Goal: Transaction & Acquisition: Register for event/course

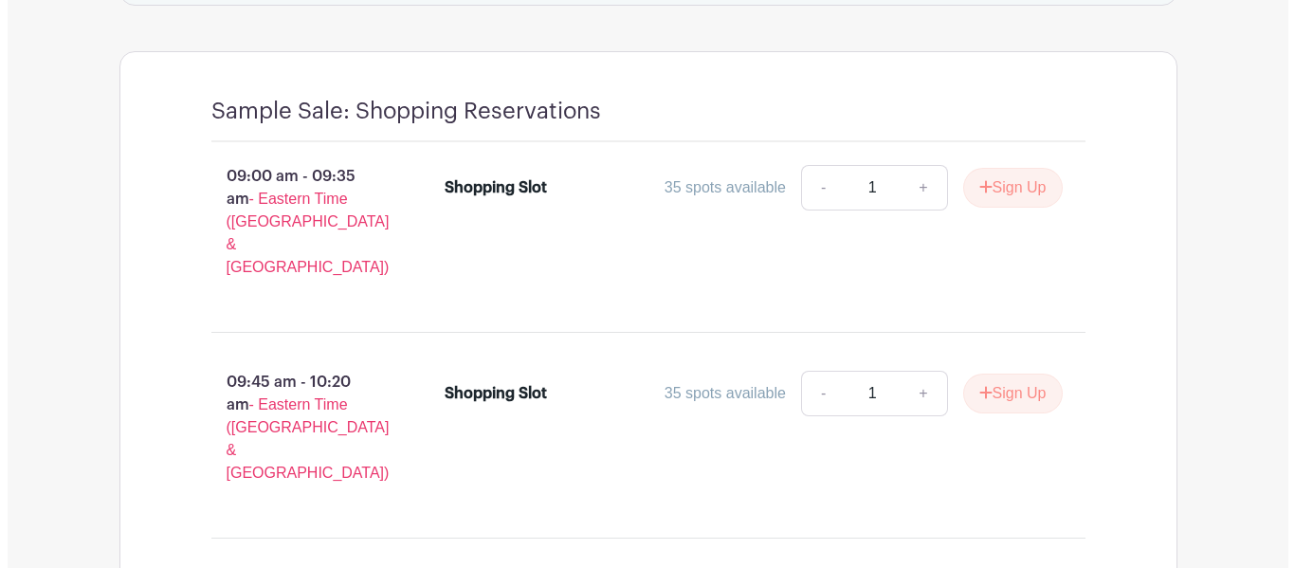
scroll to position [1493, 0]
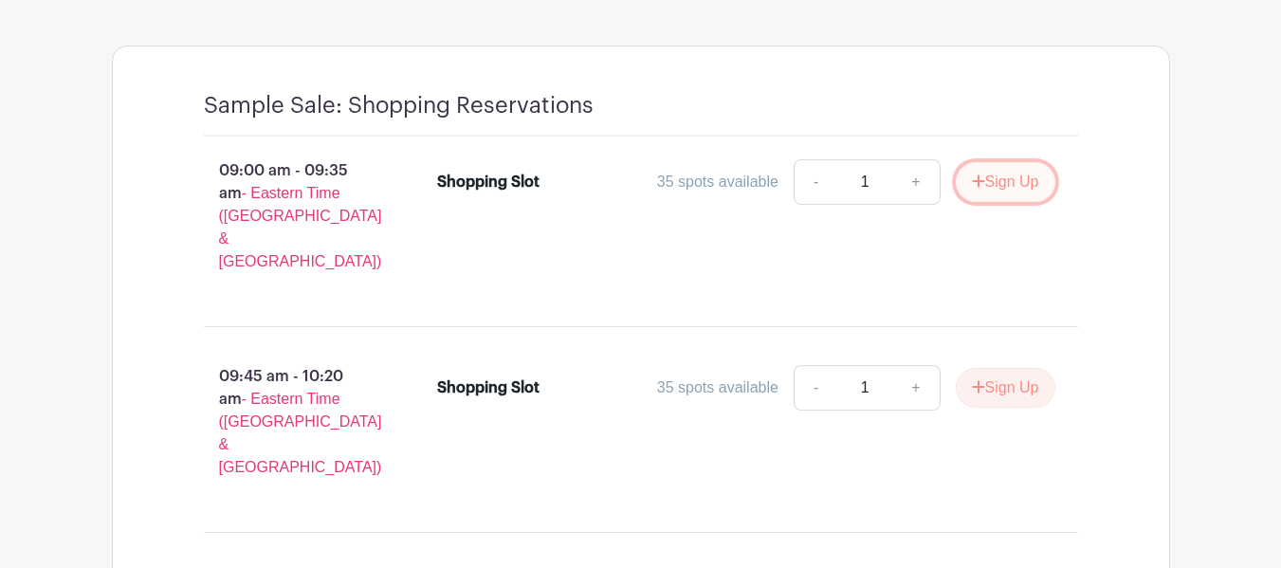
click at [1003, 162] on button "Sign Up" at bounding box center [1006, 182] width 100 height 40
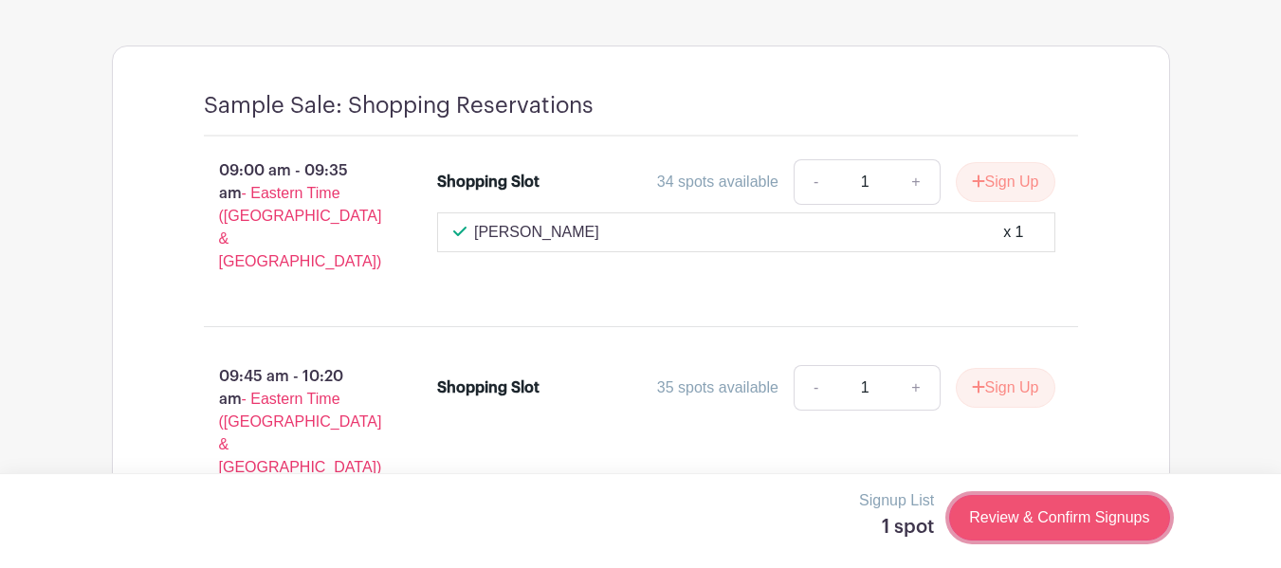
click at [1024, 517] on link "Review & Confirm Signups" at bounding box center [1059, 518] width 220 height 46
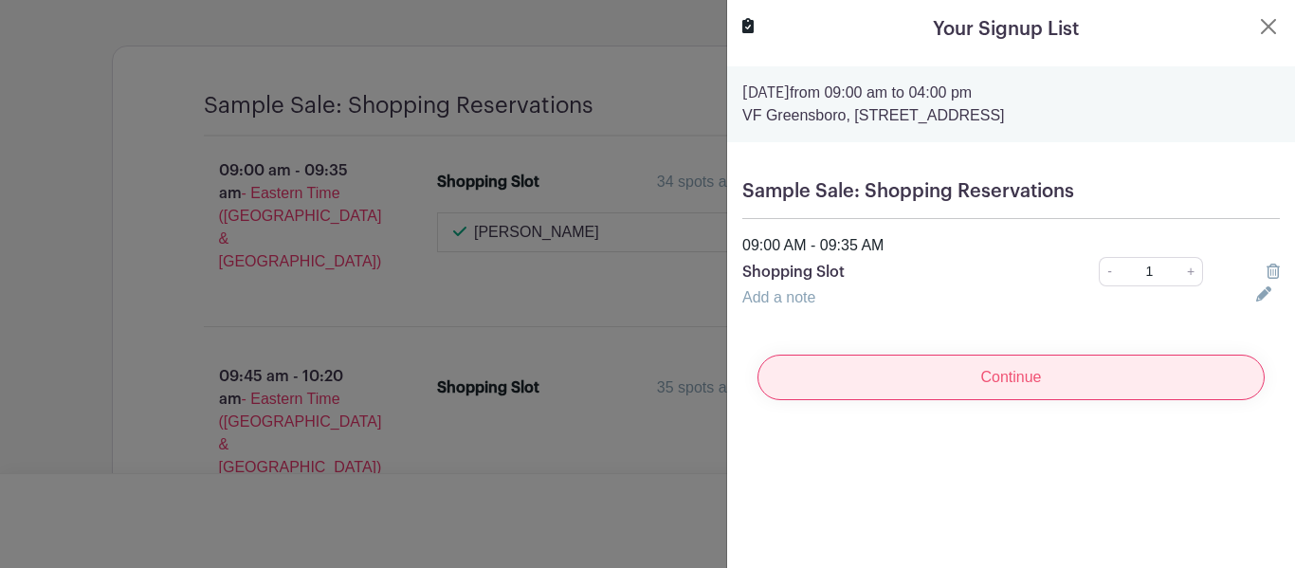
click at [1005, 375] on input "Continue" at bounding box center [1011, 378] width 507 height 46
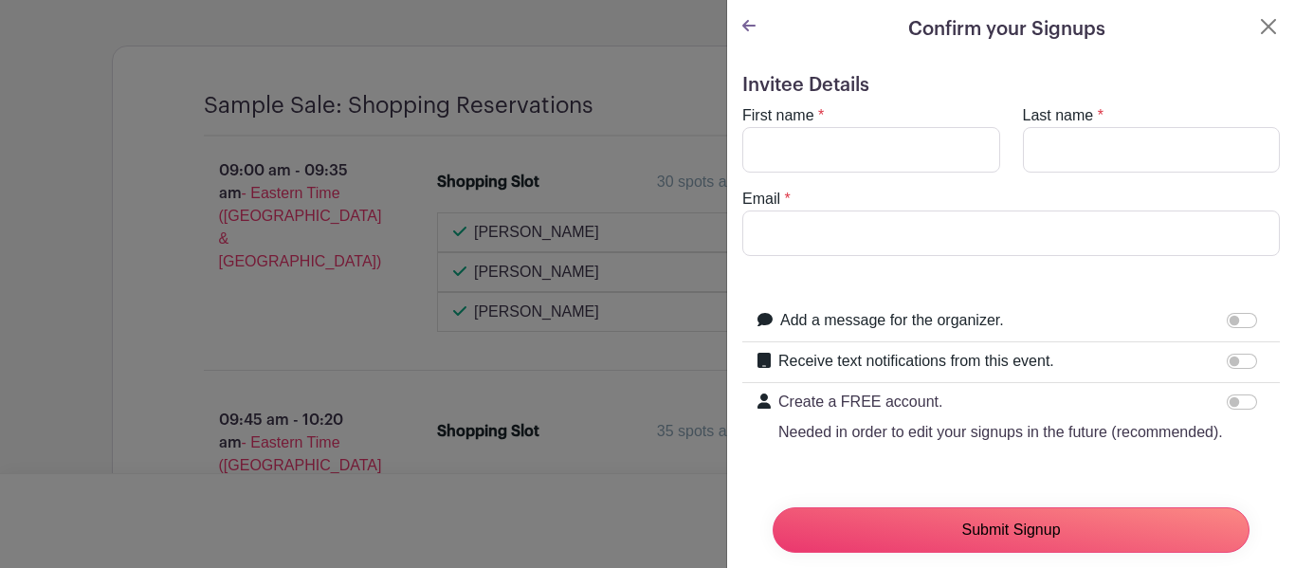
click at [999, 516] on input "Submit Signup" at bounding box center [1011, 530] width 477 height 46
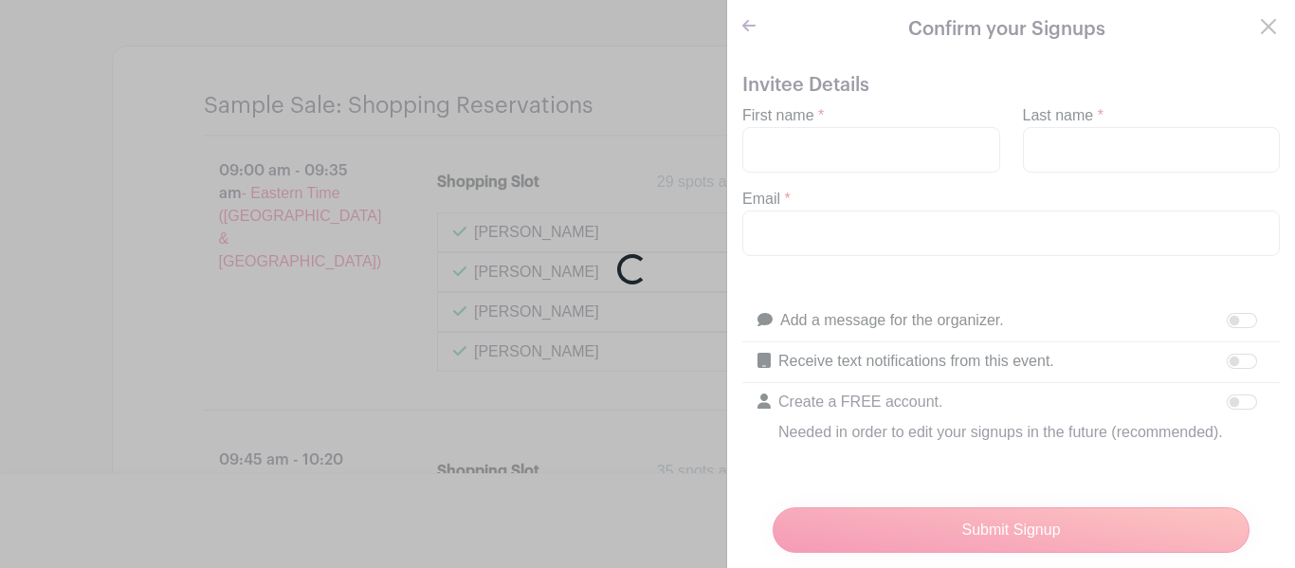
click at [823, 147] on div "Loading..." at bounding box center [647, 284] width 1295 height 568
click at [1251, 15] on div "Loading..." at bounding box center [647, 284] width 1295 height 568
click at [1254, 24] on div "Loading..." at bounding box center [647, 284] width 1295 height 568
drag, startPoint x: 505, startPoint y: 488, endPoint x: 511, endPoint y: 472, distance: 17.1
click at [505, 486] on div "Loading..." at bounding box center [647, 284] width 1295 height 568
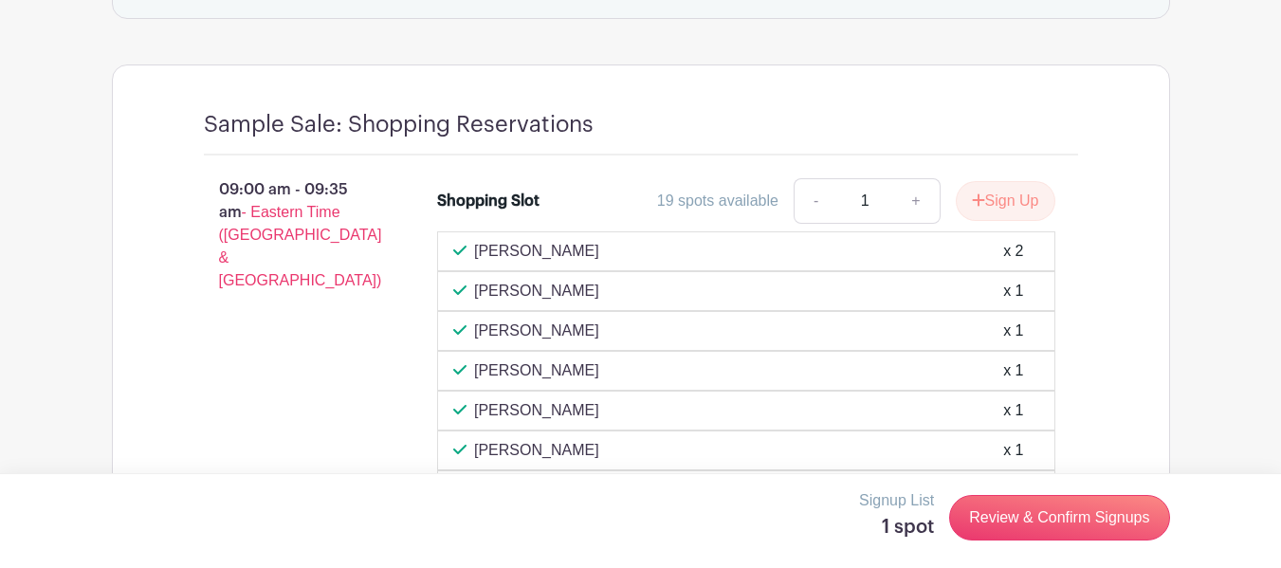
scroll to position [1461, 0]
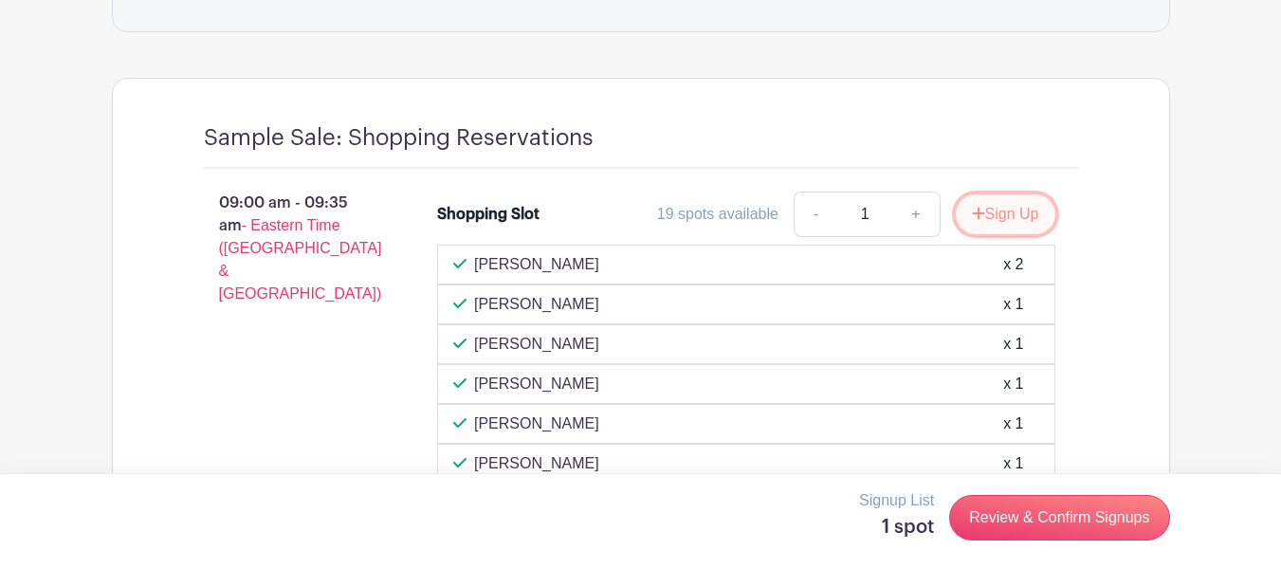
click at [998, 194] on button "Sign Up" at bounding box center [1006, 214] width 100 height 40
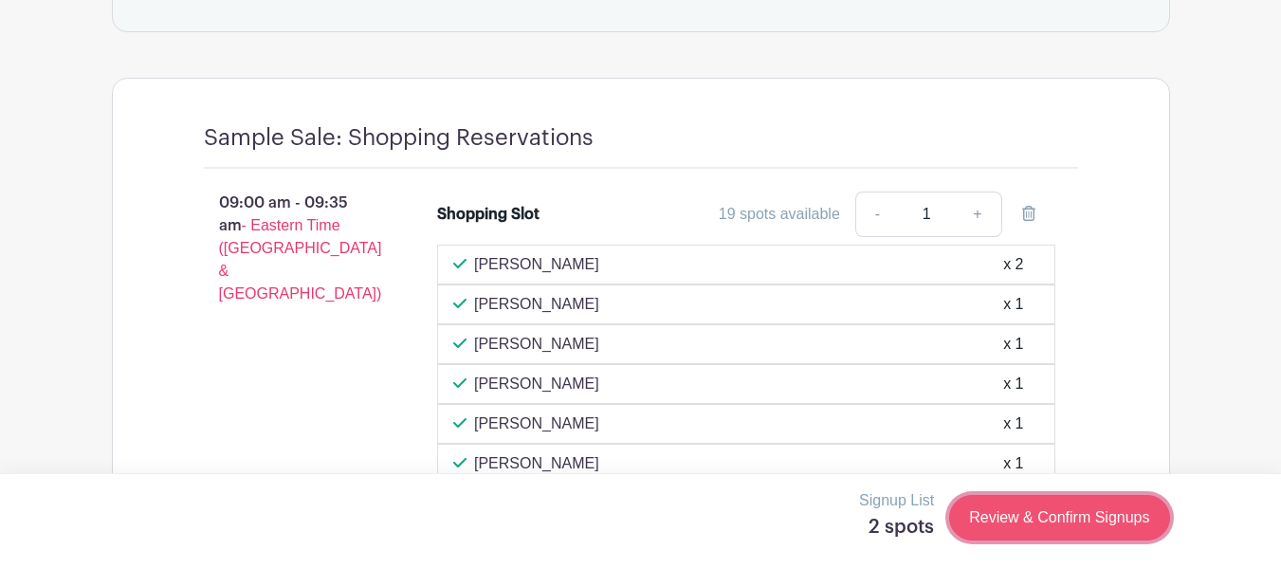
click at [1056, 521] on link "Review & Confirm Signups" at bounding box center [1059, 518] width 220 height 46
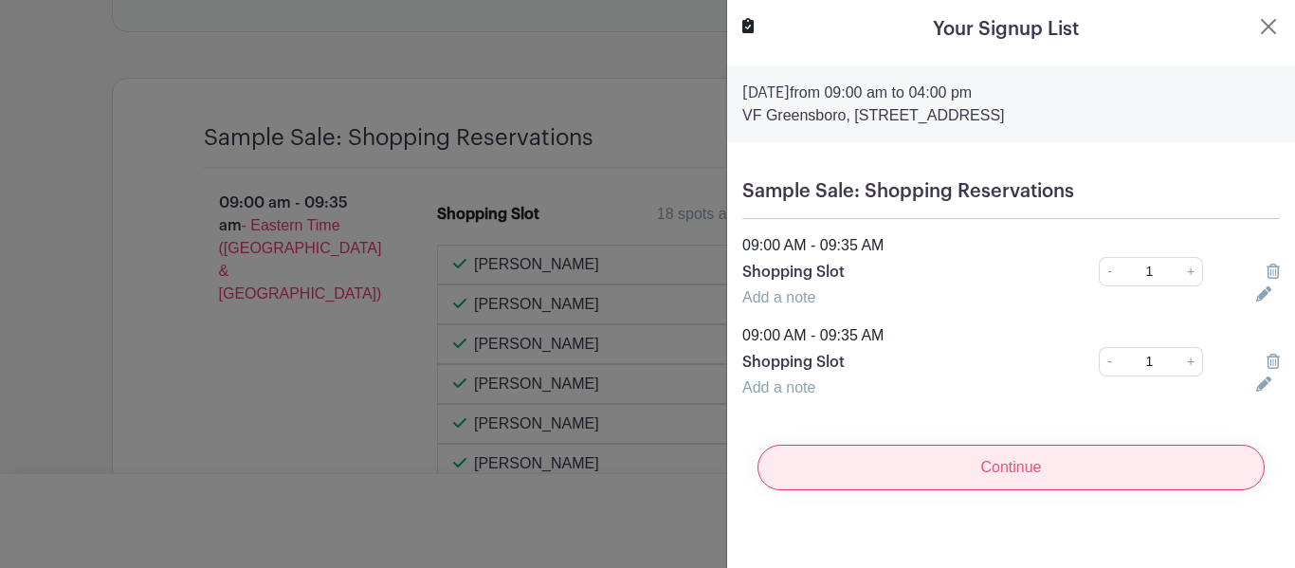
click at [1027, 467] on input "Continue" at bounding box center [1011, 468] width 507 height 46
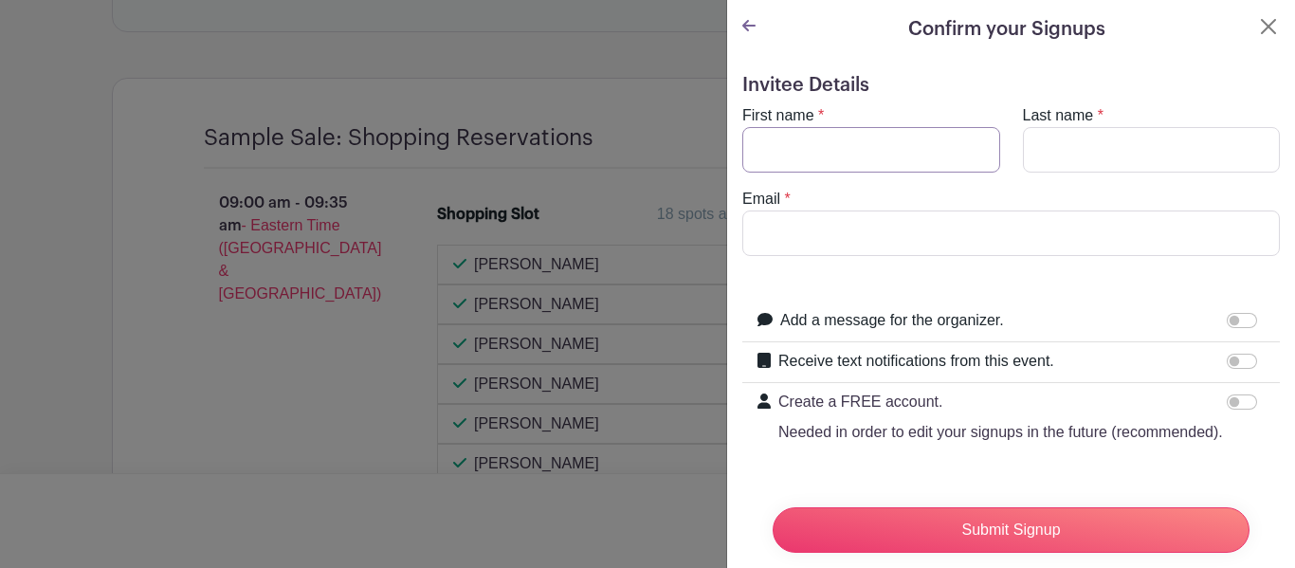
click at [776, 150] on input "First name" at bounding box center [871, 150] width 258 height 46
type input "Paula"
type input "Kinley"
type input "paula_kinley@vfc.com"
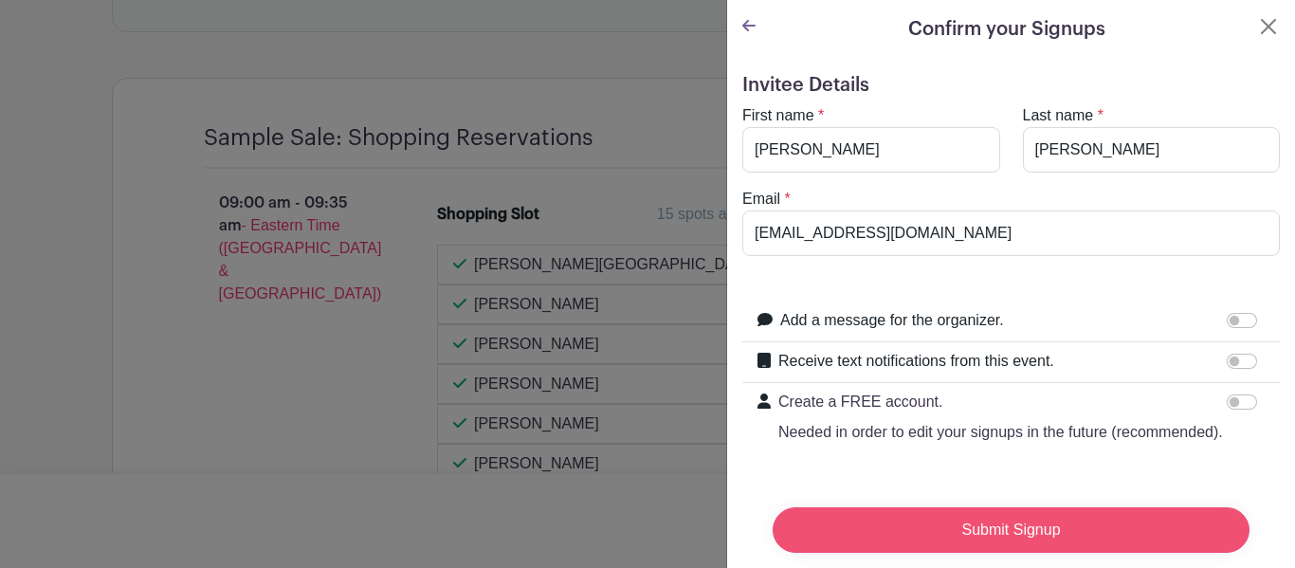
click at [1003, 517] on input "Submit Signup" at bounding box center [1011, 530] width 477 height 46
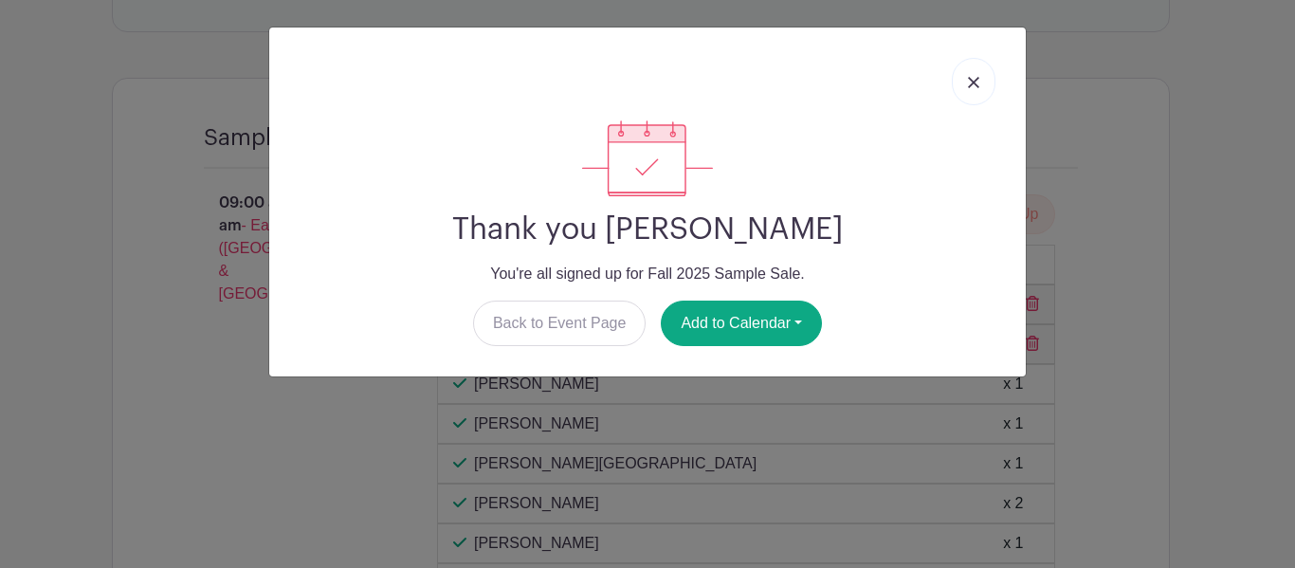
click at [971, 83] on img at bounding box center [973, 82] width 11 height 11
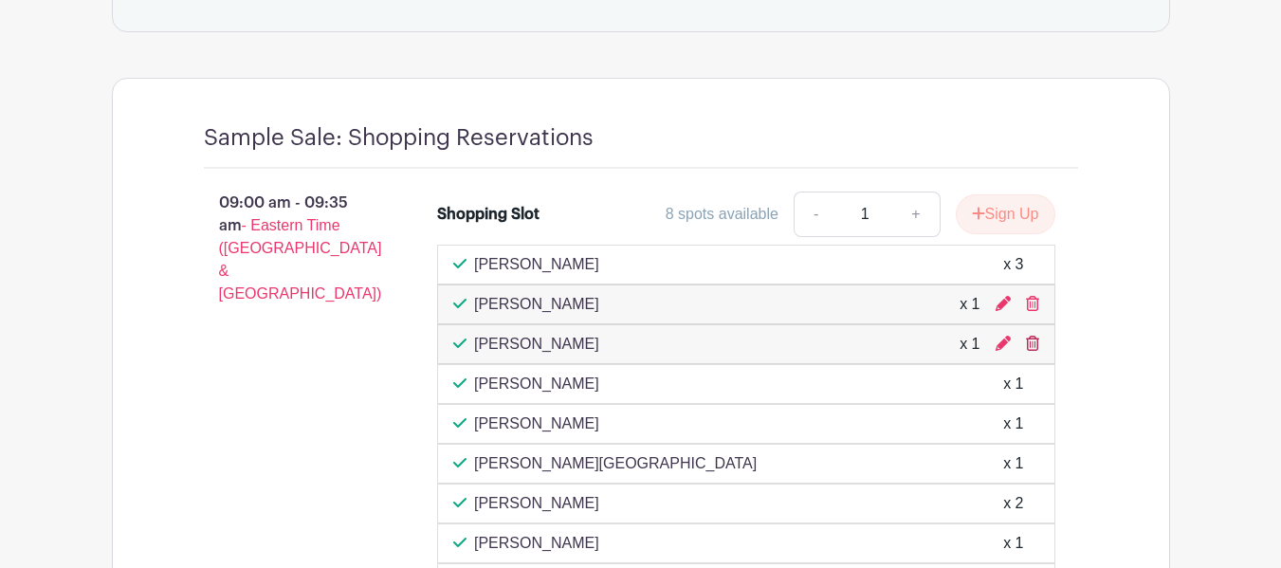
click at [1036, 336] on icon at bounding box center [1032, 343] width 13 height 15
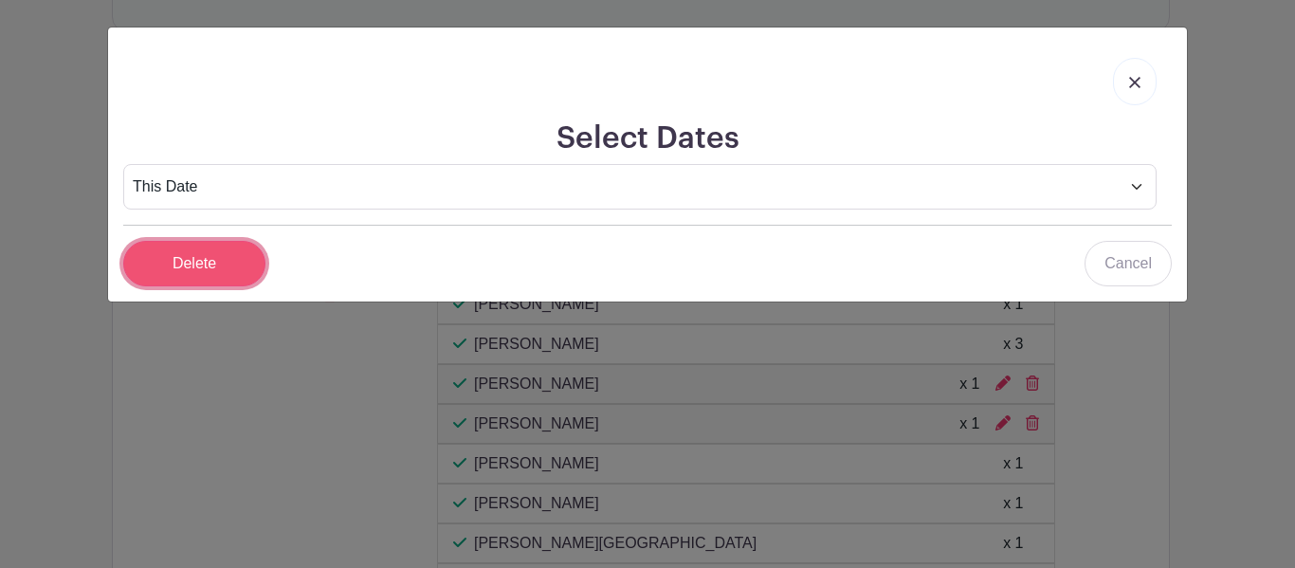
click at [185, 255] on input "Delete" at bounding box center [194, 264] width 142 height 46
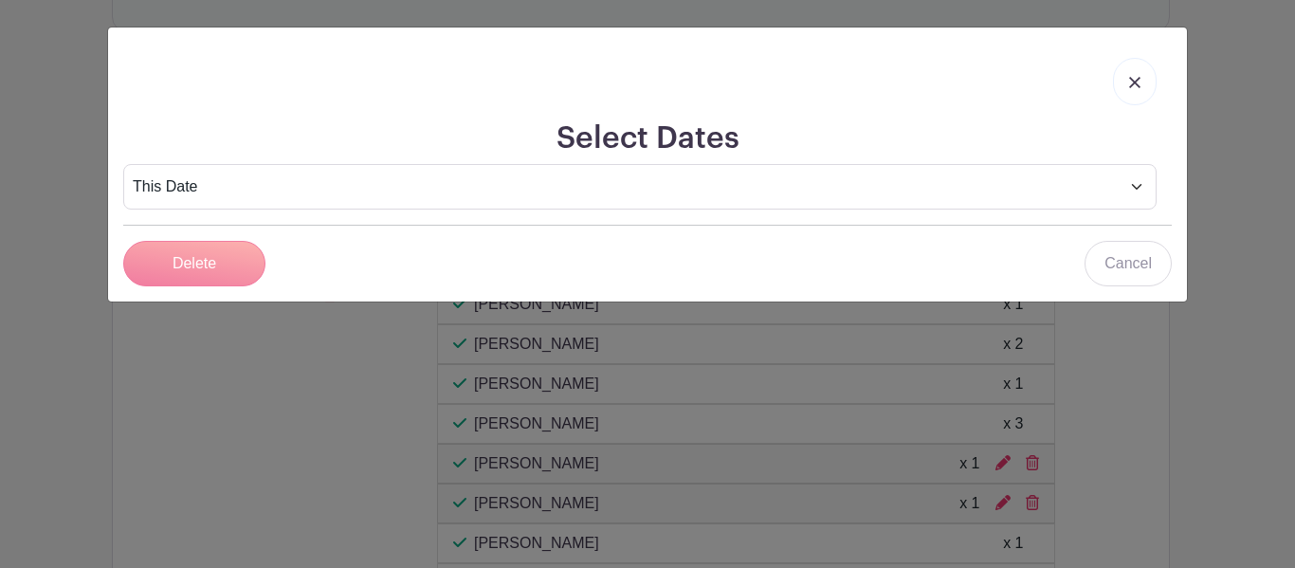
click at [189, 265] on div "Delete" at bounding box center [194, 264] width 142 height 46
click at [1134, 82] on img at bounding box center [1134, 82] width 11 height 11
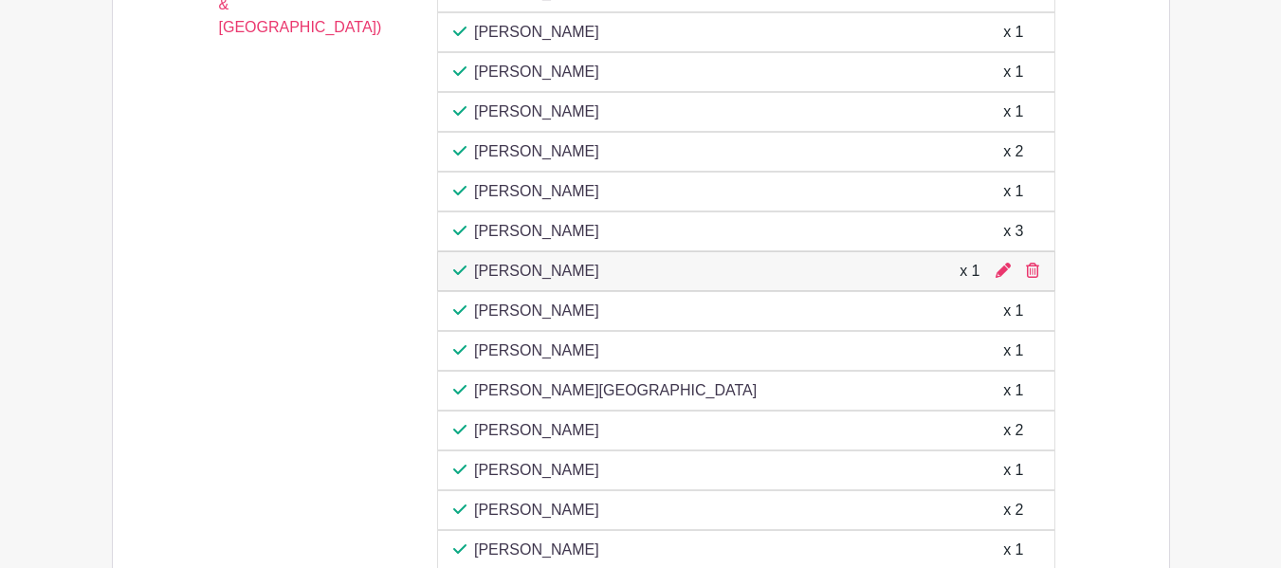
scroll to position [1712, 0]
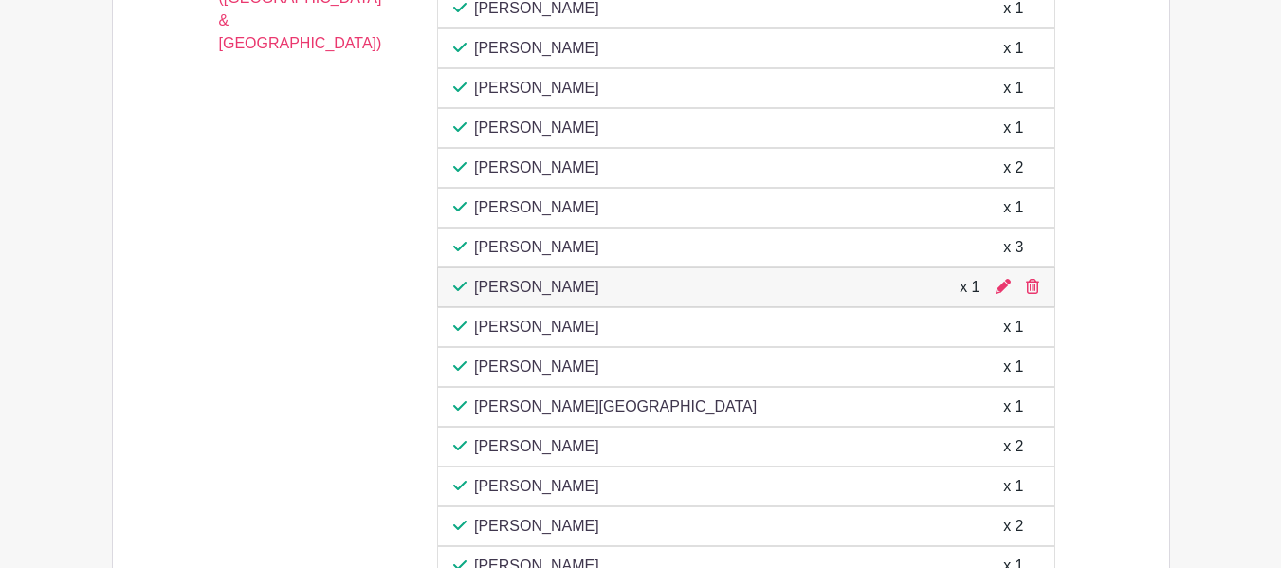
click at [1117, 192] on div "09:00 am - 09:35 am - Eastern Time (US & Canada) Shopping Slot Spots Full Sign …" at bounding box center [640, 442] width 965 height 1049
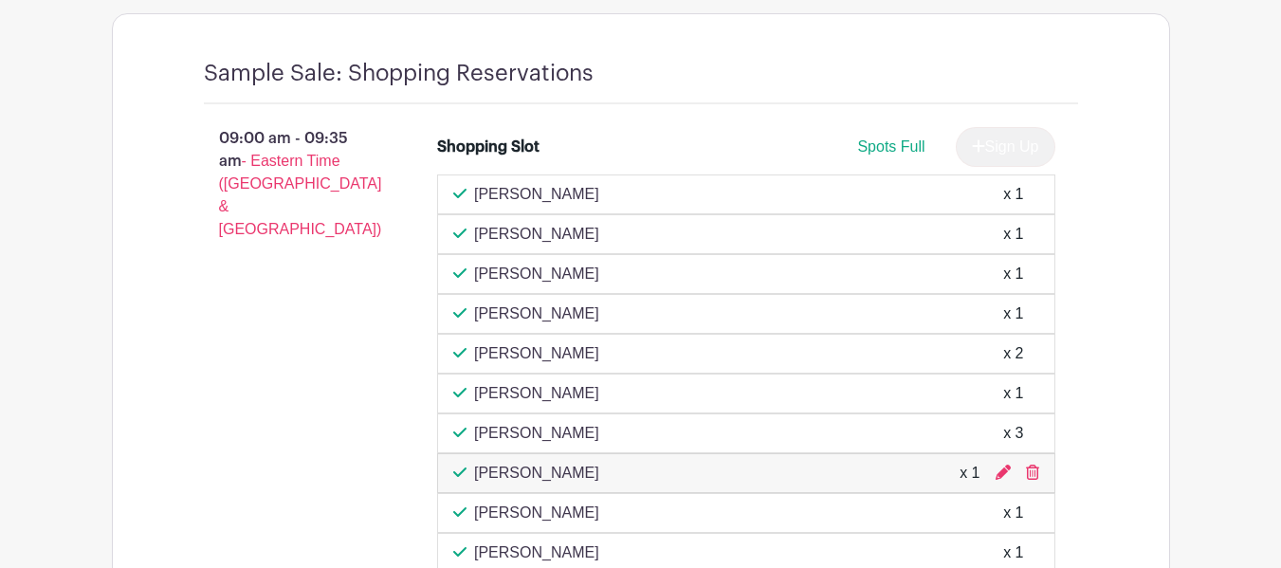
scroll to position [1584, 0]
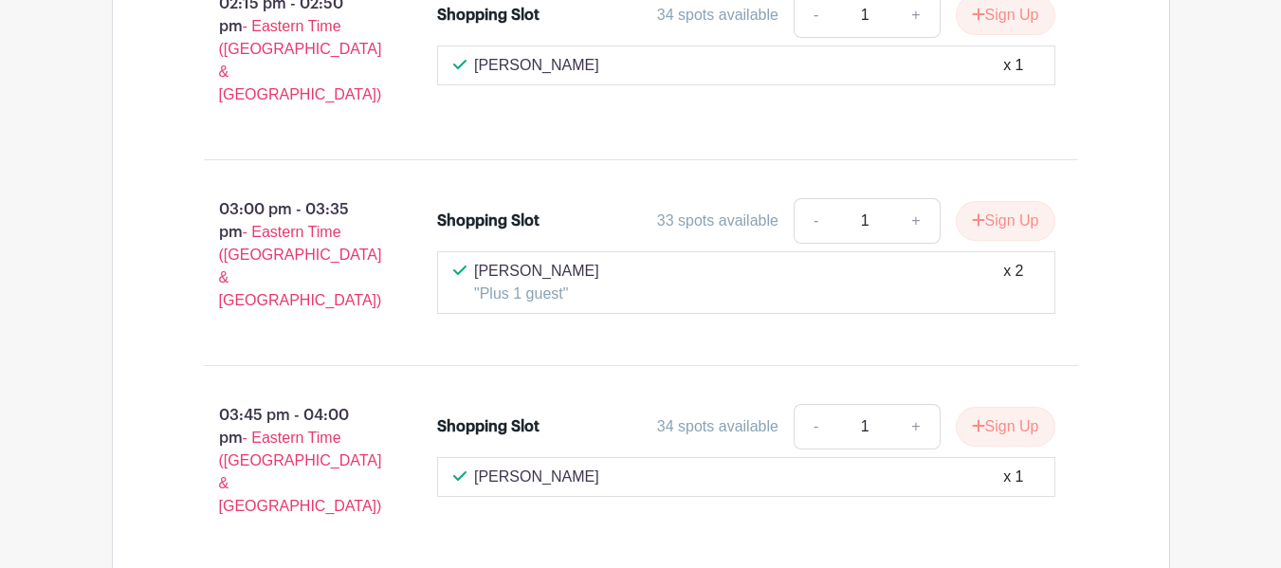
scroll to position [7461, 0]
